Goal: Information Seeking & Learning: Understand process/instructions

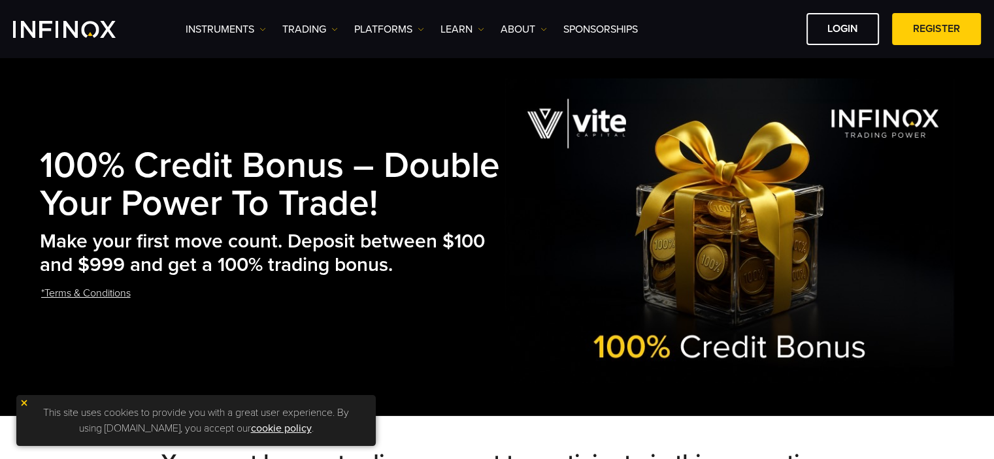
click at [105, 296] on link "*Terms & Conditions" at bounding box center [86, 294] width 92 height 32
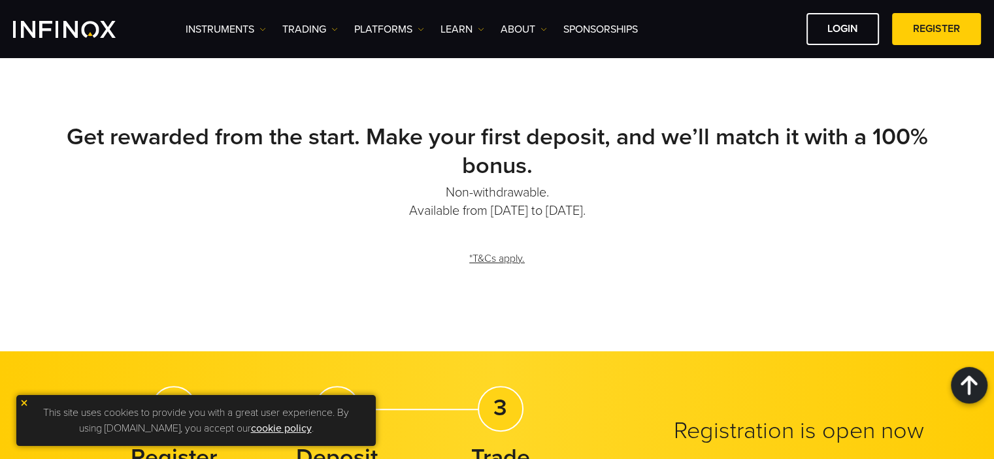
scroll to position [716, 0]
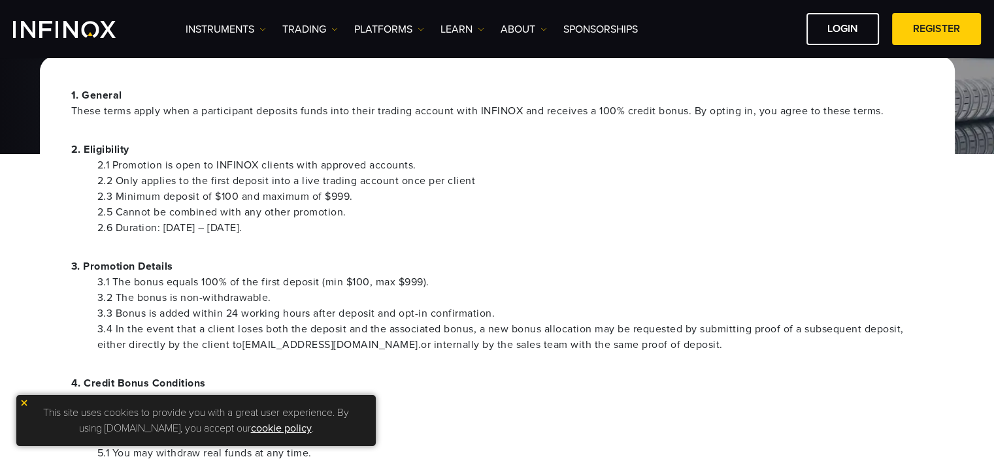
click at [144, 112] on span "These terms apply when a participant deposits funds into their trading account …" at bounding box center [497, 111] width 852 height 16
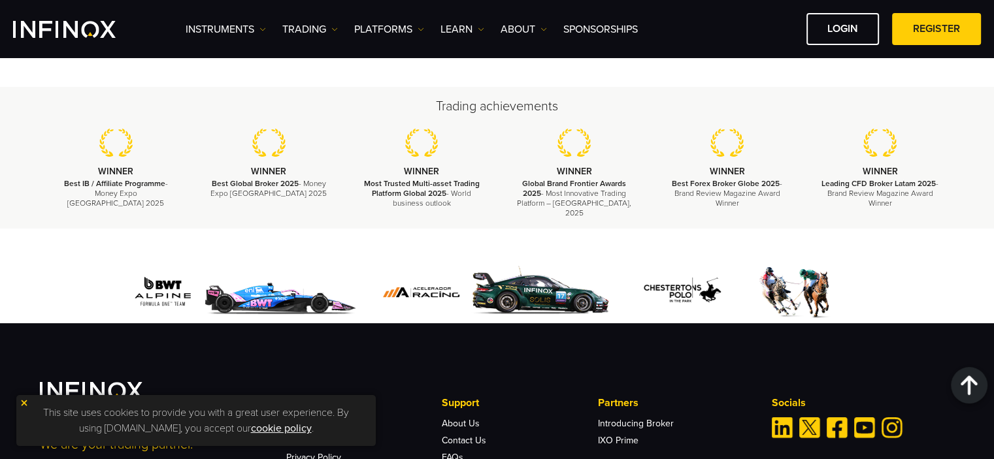
scroll to position [546, 0]
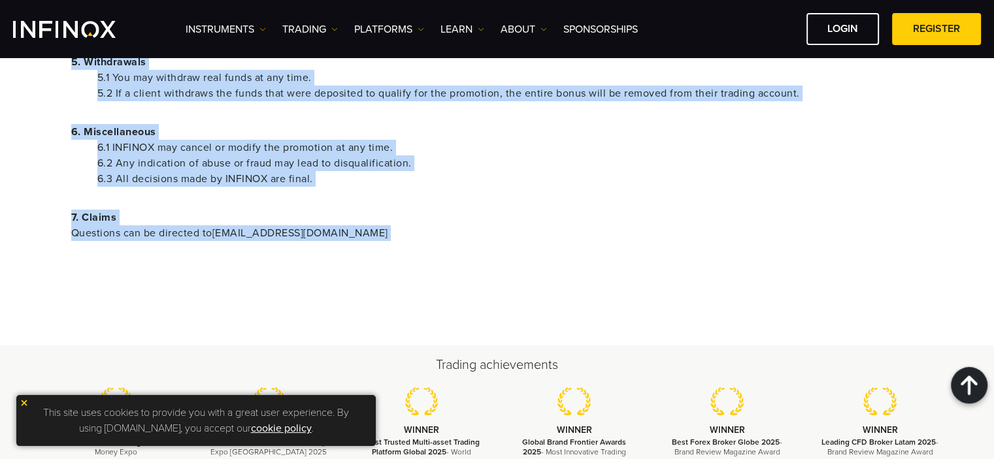
copy body "These terms apply when a participant deposits funds into their trading account …"
drag, startPoint x: 144, startPoint y: 112, endPoint x: 365, endPoint y: 225, distance: 248.4
click at [365, 225] on div "1. General These terms apply when a participant deposits funds into their tradi…" at bounding box center [497, 1] width 915 height 642
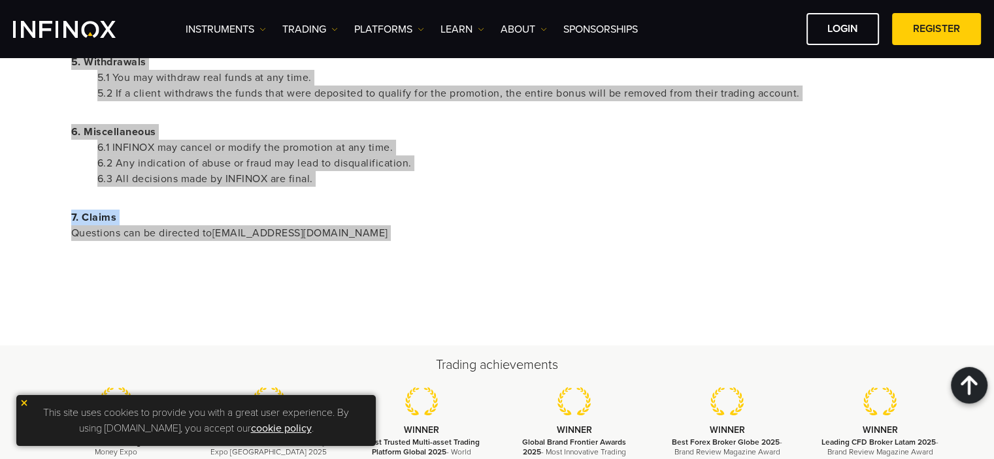
scroll to position [0, 0]
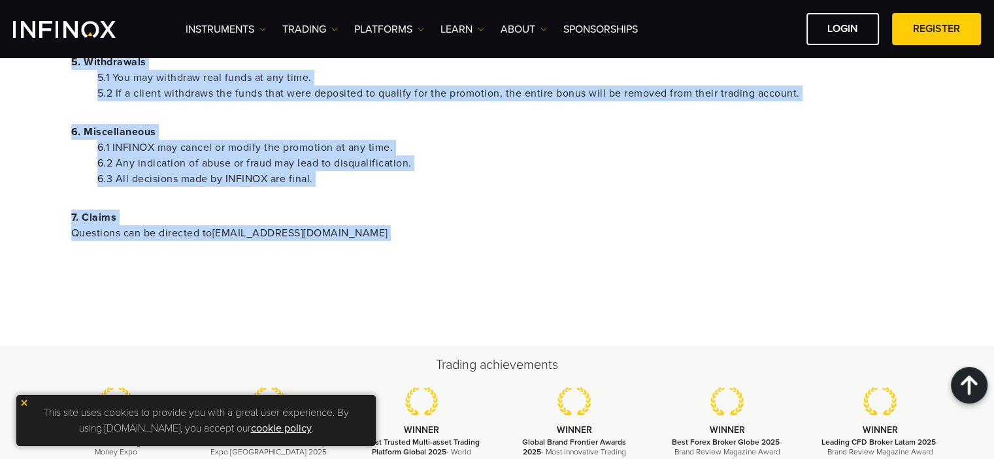
click at [450, 214] on p "7. Claims Questions can be directed to promotions@infinox.com" at bounding box center [497, 225] width 852 height 31
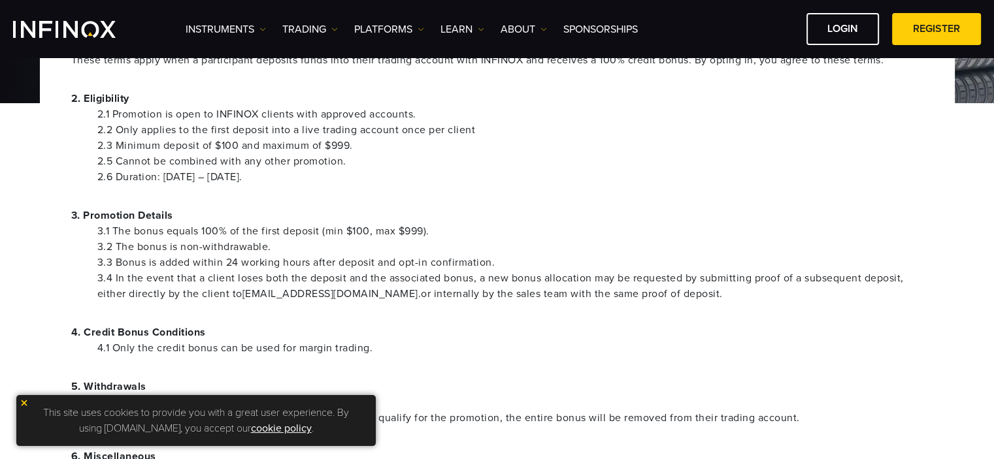
click at [22, 406] on img at bounding box center [24, 403] width 9 height 9
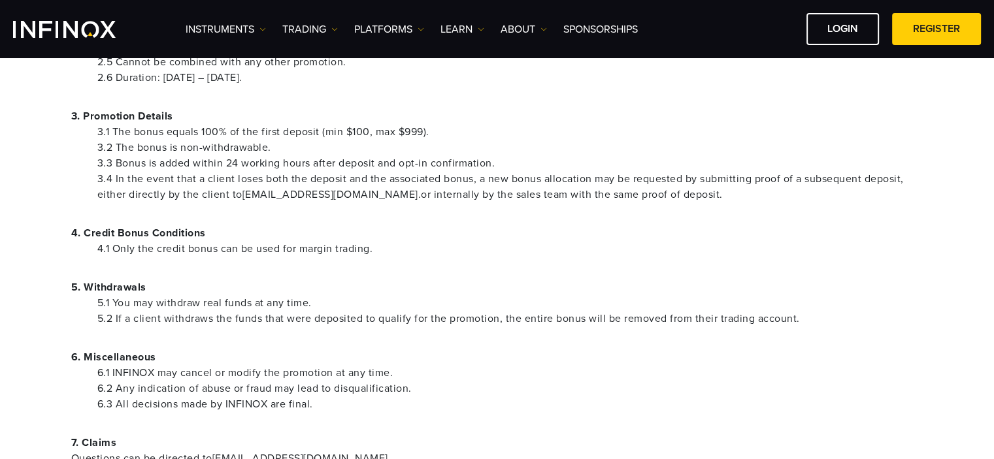
scroll to position [325, 0]
